Goal: Task Accomplishment & Management: Manage account settings

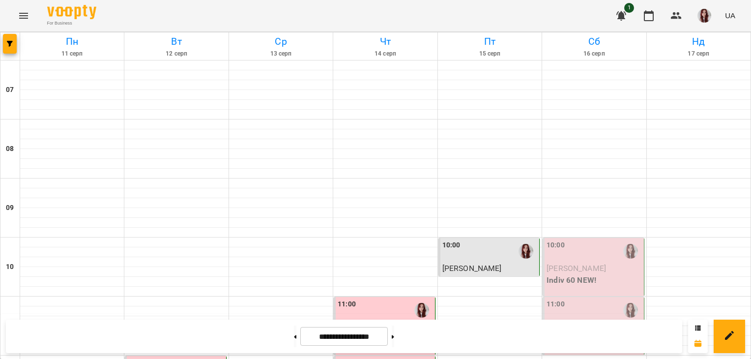
scroll to position [169, 0]
click at [545, 276] on div "11:00" at bounding box center [594, 310] width 95 height 23
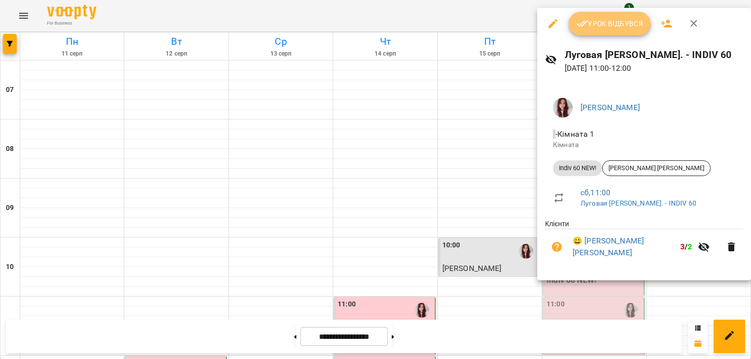
click at [545, 22] on span "Урок відбувся" at bounding box center [610, 24] width 67 height 12
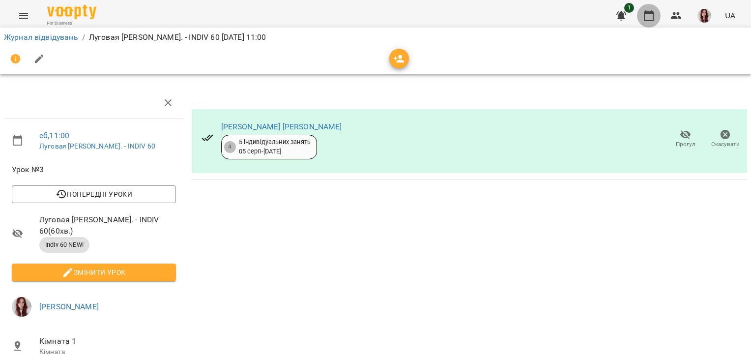
click at [545, 15] on icon "button" at bounding box center [649, 16] width 12 height 12
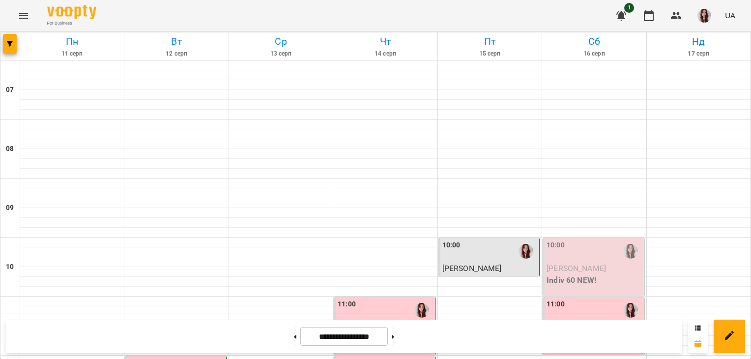
scroll to position [690, 0]
click at [545, 14] on img "button" at bounding box center [705, 16] width 14 height 14
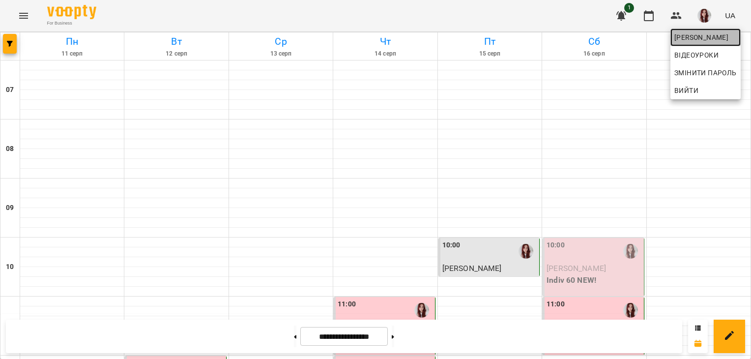
click at [545, 33] on span "[PERSON_NAME]" at bounding box center [706, 37] width 62 height 12
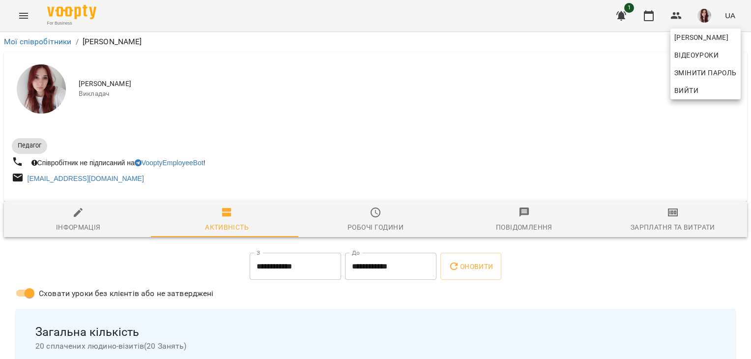
click at [545, 228] on div at bounding box center [375, 179] width 751 height 359
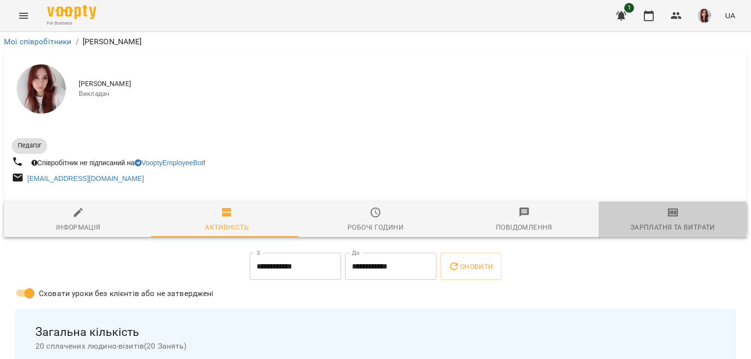
click at [545, 220] on span "Зарплатня та Витрати" at bounding box center [673, 220] width 137 height 27
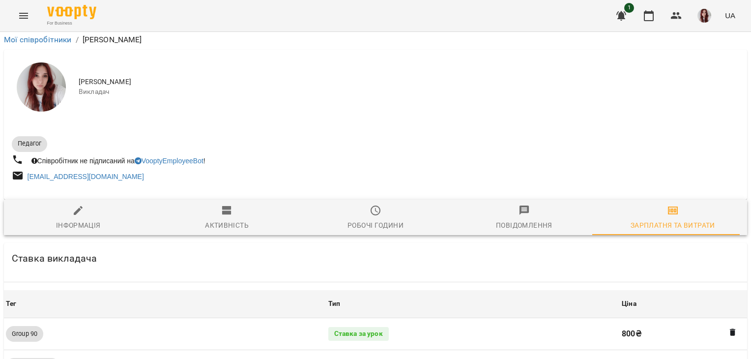
scroll to position [921, 0]
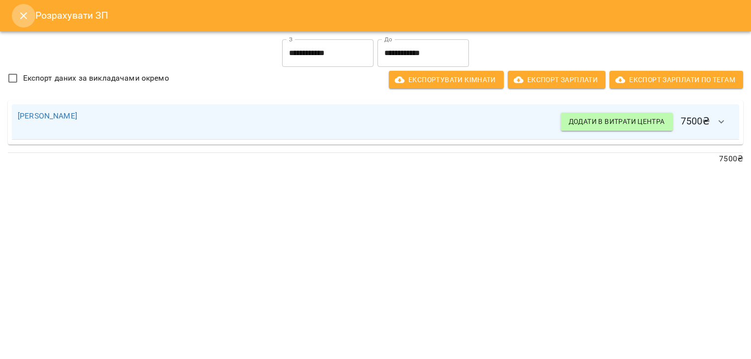
click at [23, 13] on icon "Close" at bounding box center [24, 16] width 12 height 12
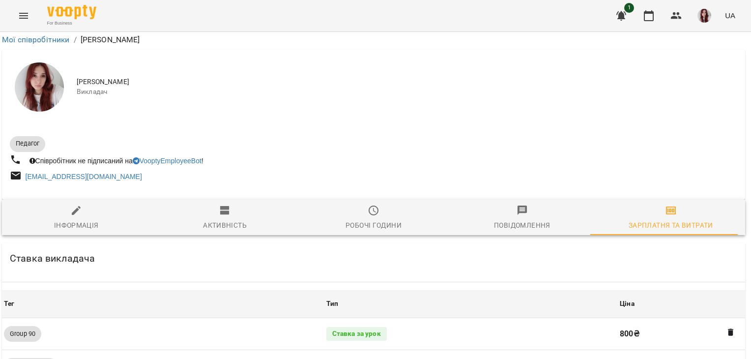
scroll to position [0, 2]
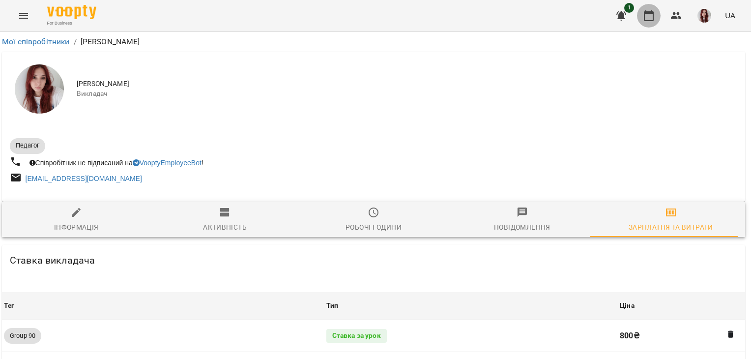
click at [545, 20] on icon "button" at bounding box center [649, 15] width 10 height 11
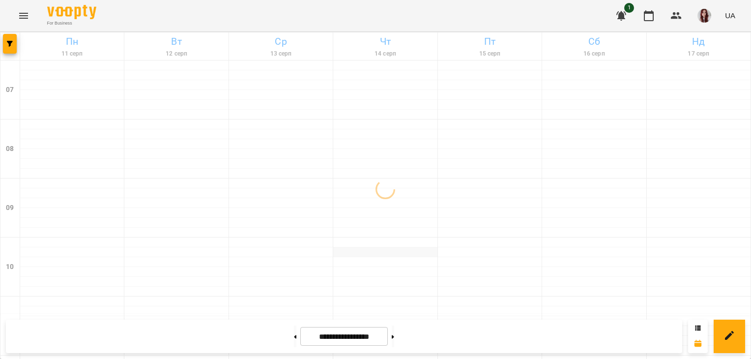
scroll to position [690, 0]
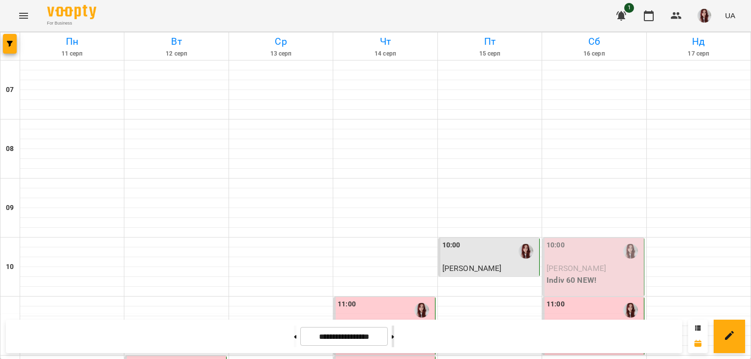
click at [394, 276] on icon at bounding box center [393, 336] width 2 height 3
type input "**********"
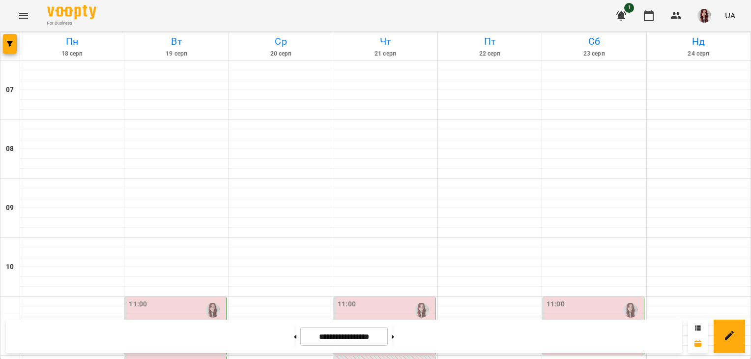
scroll to position [0, 0]
